Goal: Submit feedback/report problem

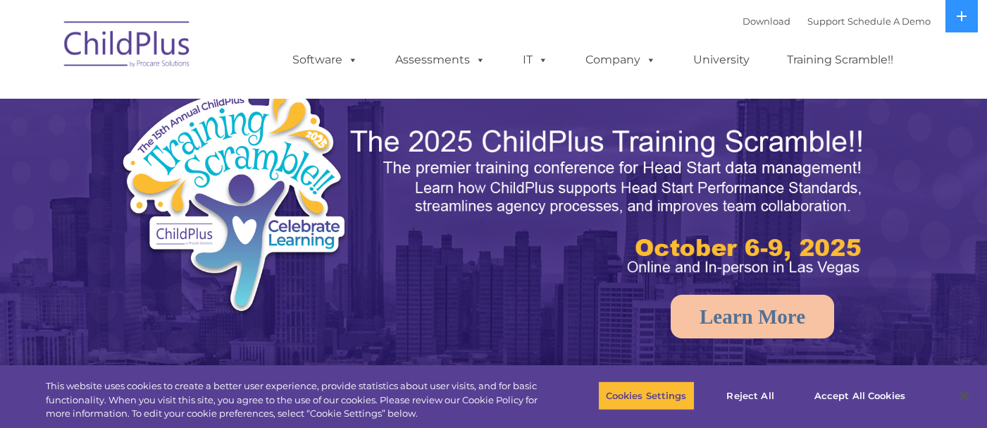
select select "MEDIUM"
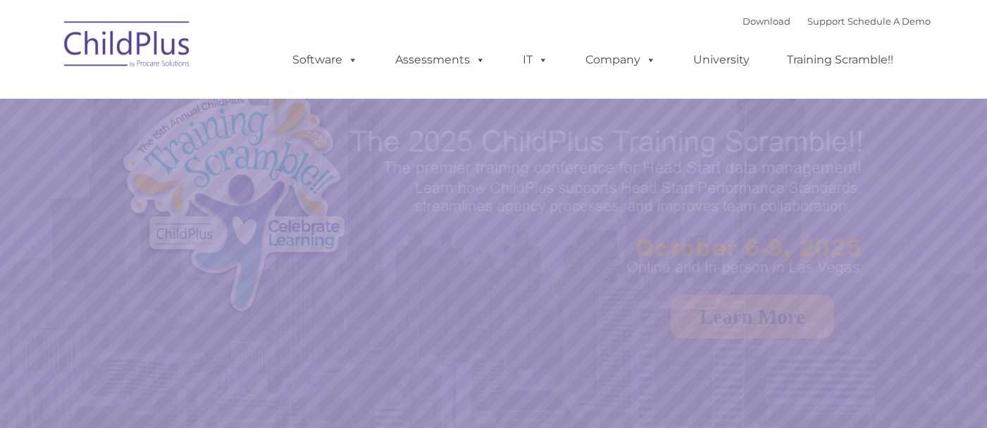
select select "MEDIUM"
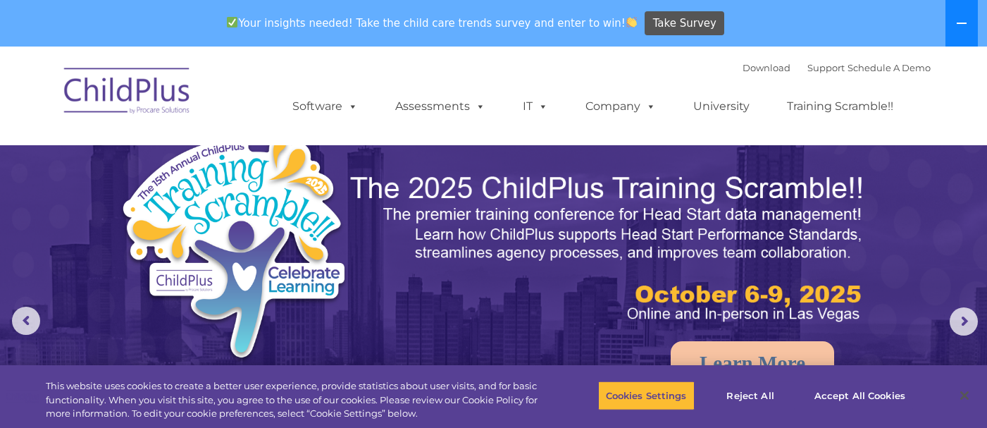
click at [967, 23] on icon at bounding box center [961, 23] width 11 height 11
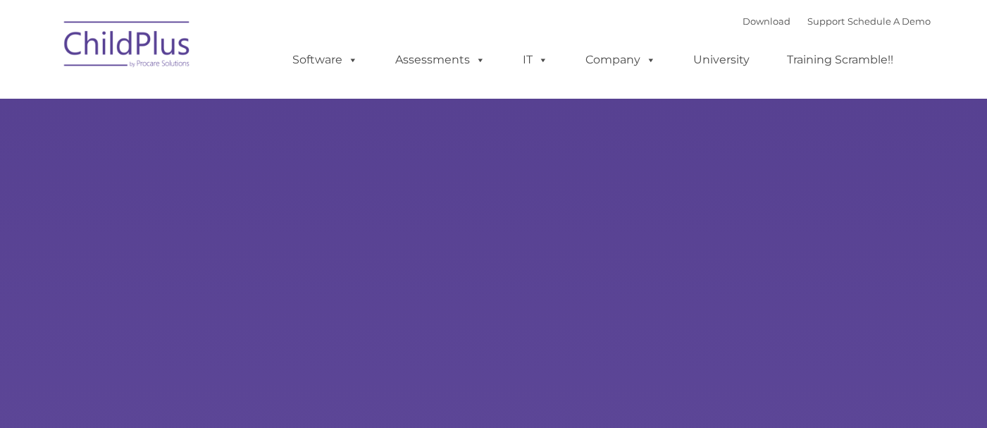
type input ""
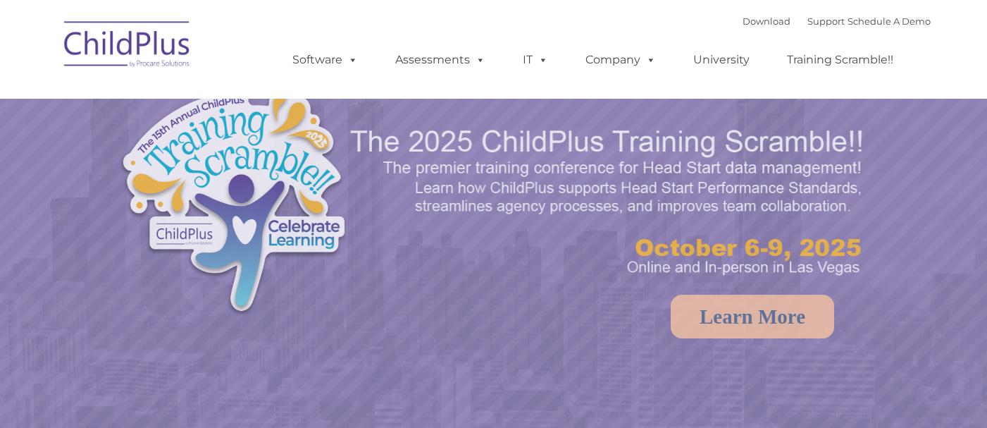
select select "MEDIUM"
